Goal: Task Accomplishment & Management: Manage account settings

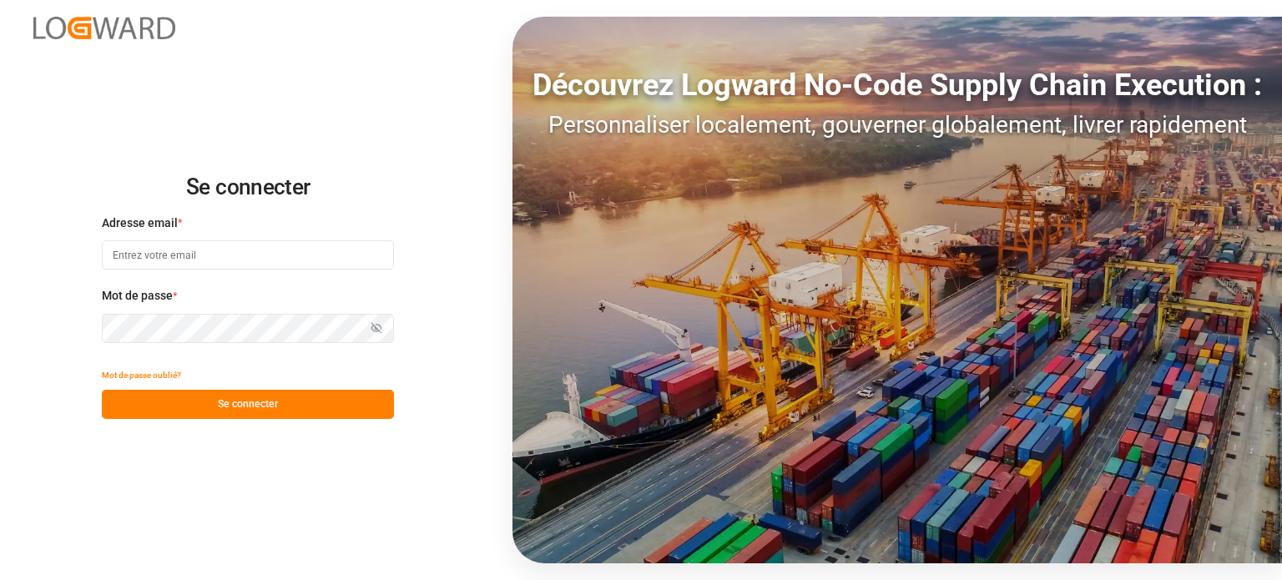
type input "[EMAIL_ADDRESS][DOMAIN_NAME]"
click at [226, 404] on font "Se connecter" at bounding box center [248, 404] width 60 height 12
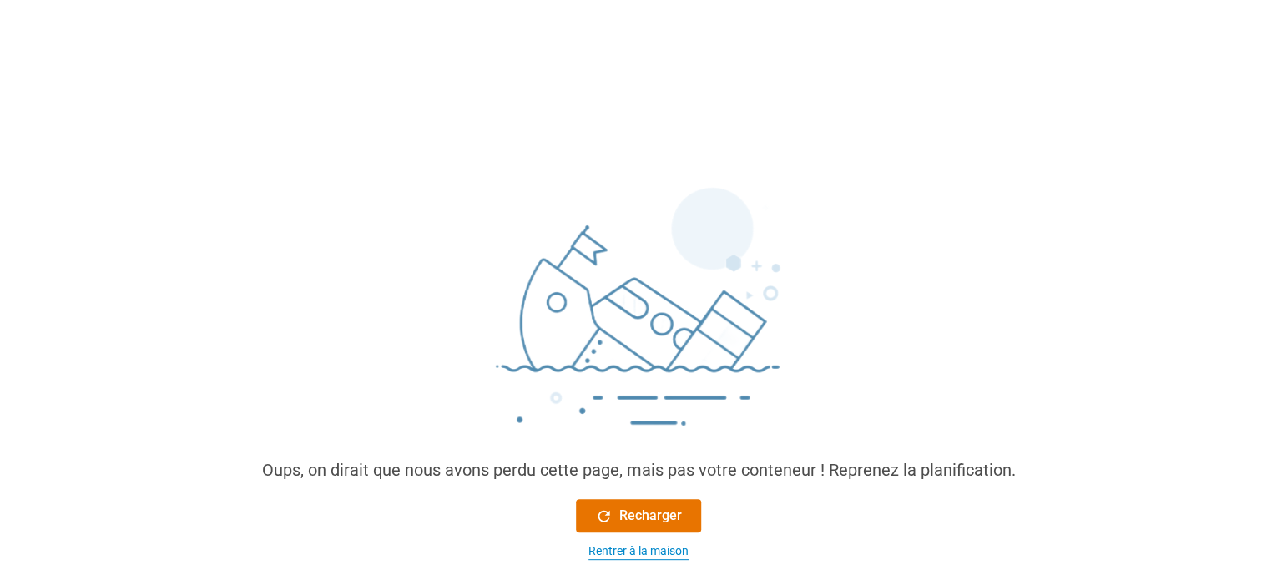
click at [604, 547] on font "Rentrer à la maison" at bounding box center [639, 550] width 100 height 13
